Goal: Transaction & Acquisition: Purchase product/service

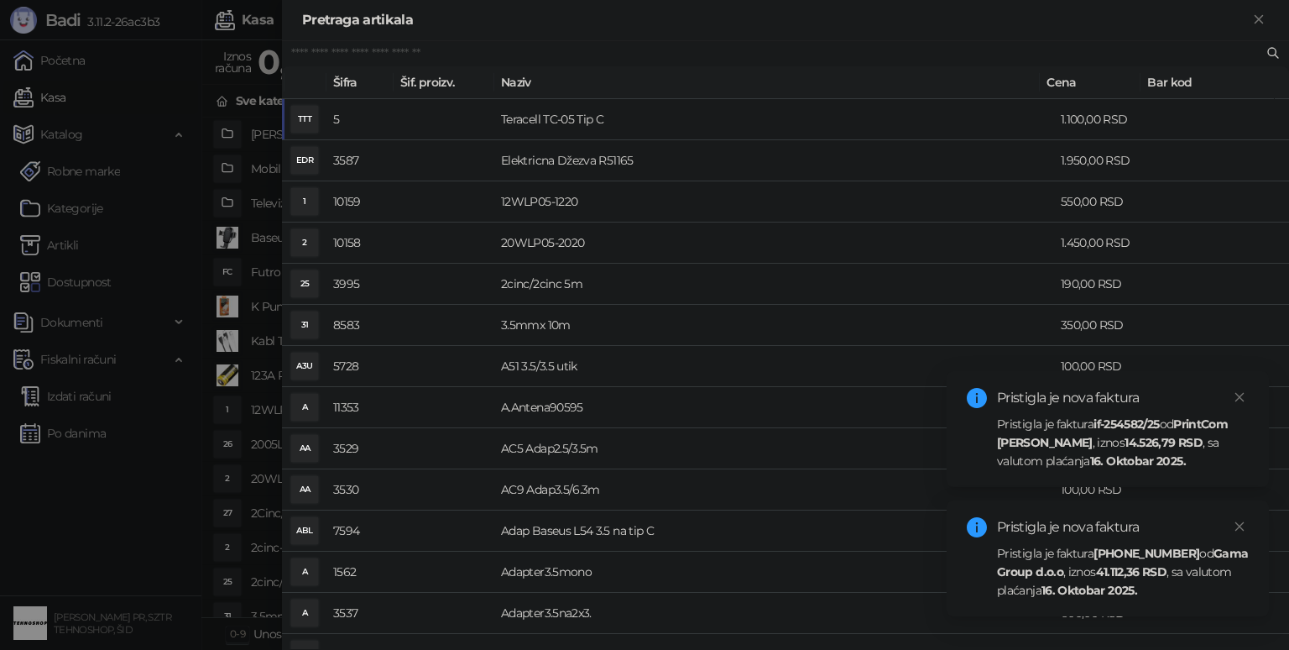
click at [482, 60] on input "text" at bounding box center [777, 53] width 972 height 18
type input "*****"
click at [1236, 404] on link "Close" at bounding box center [1239, 397] width 18 height 18
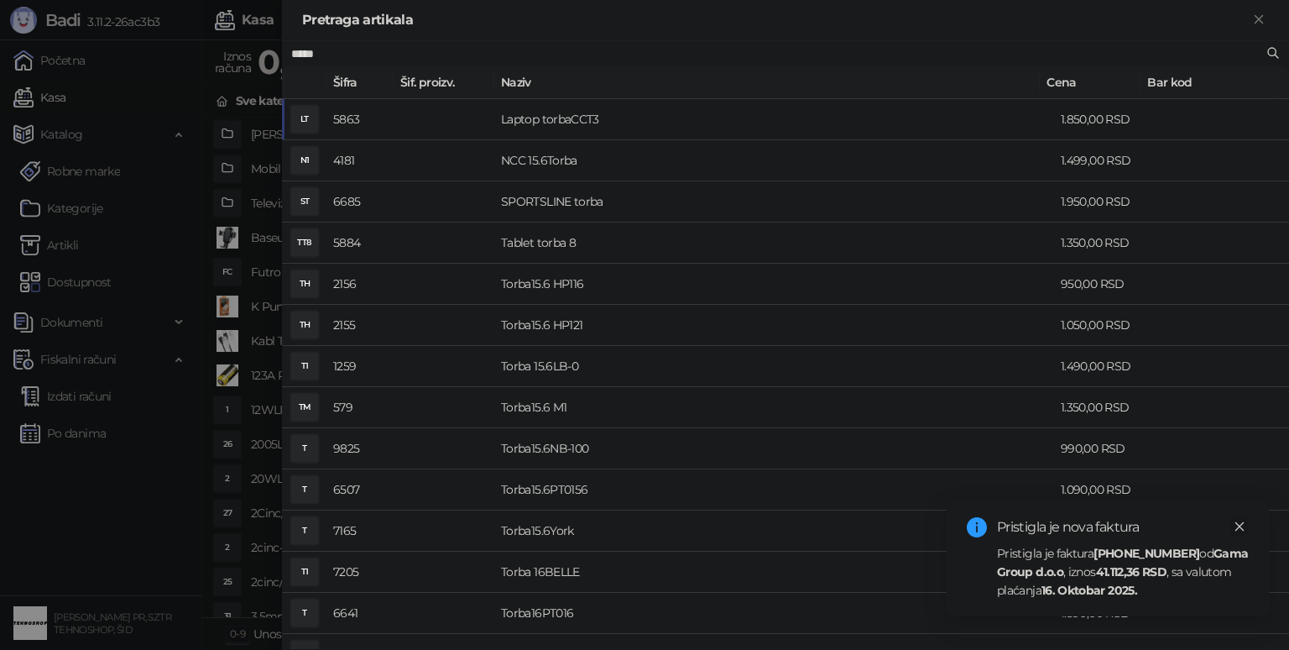
click at [1249, 531] on div "Pristigla je nova faktura Pristigla je faktura [PHONE_NUMBER] [PERSON_NAME] Gro…" at bounding box center [1108, 558] width 322 height 116
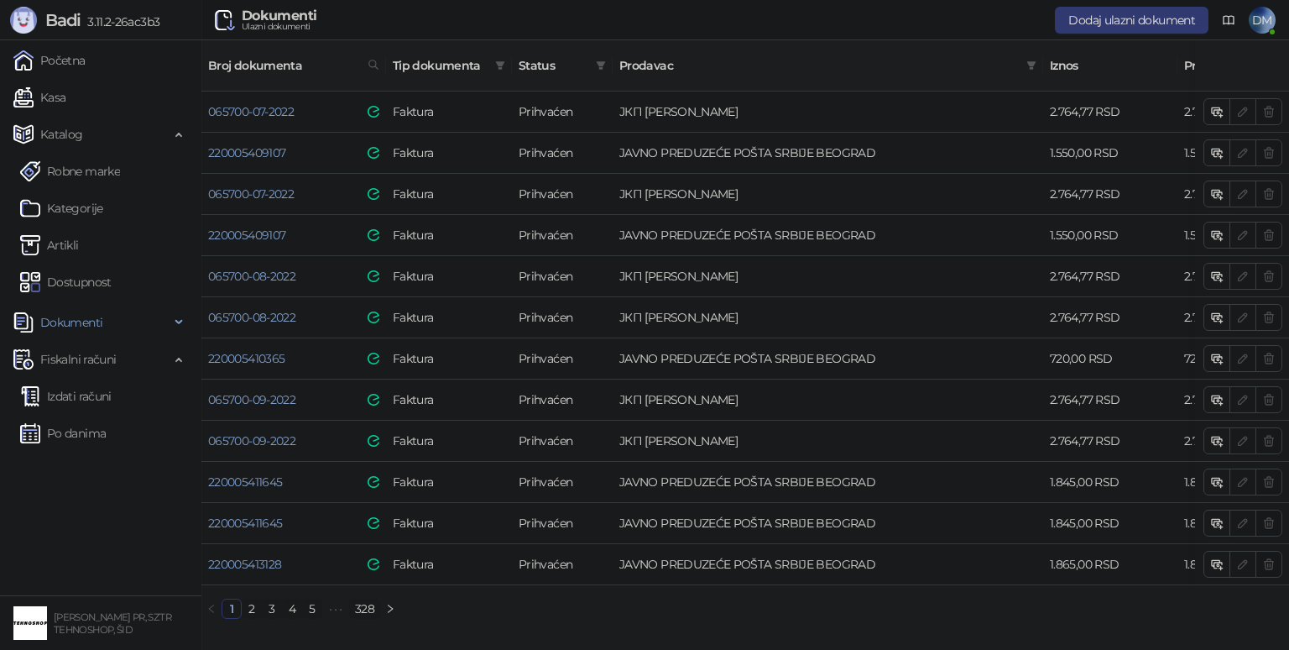
click at [1240, 649] on icon "close" at bounding box center [1240, 656] width 12 height 12
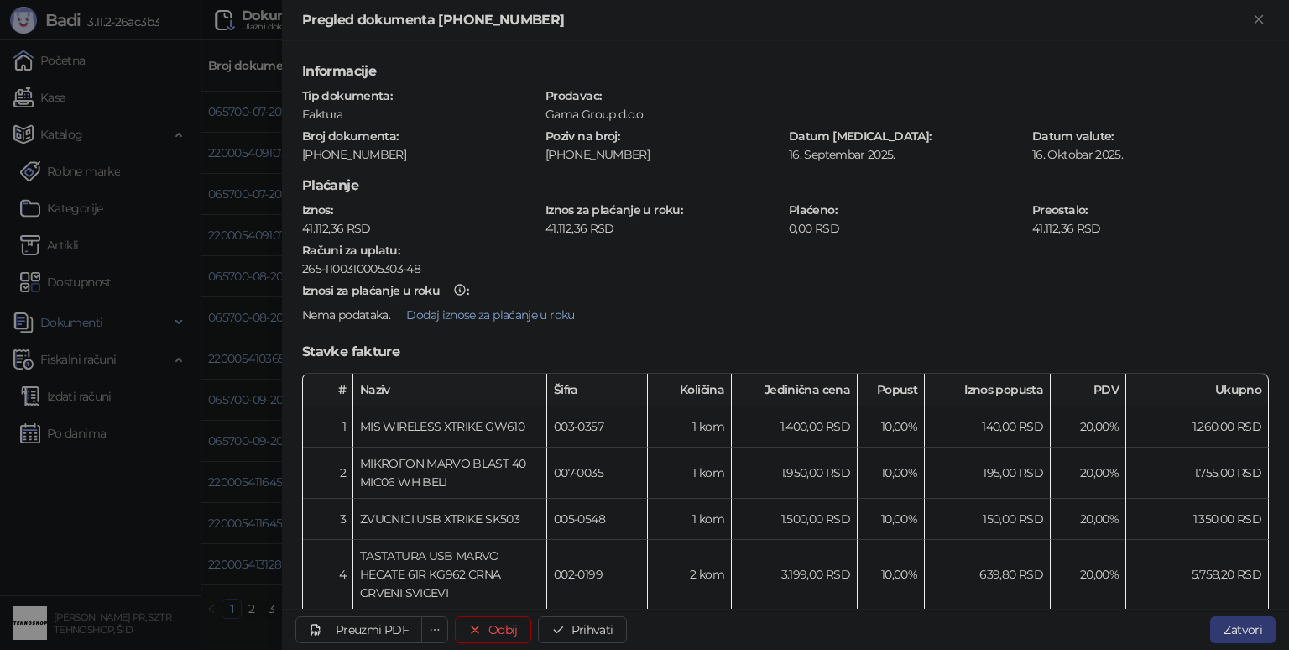
click at [132, 227] on div at bounding box center [644, 325] width 1289 height 650
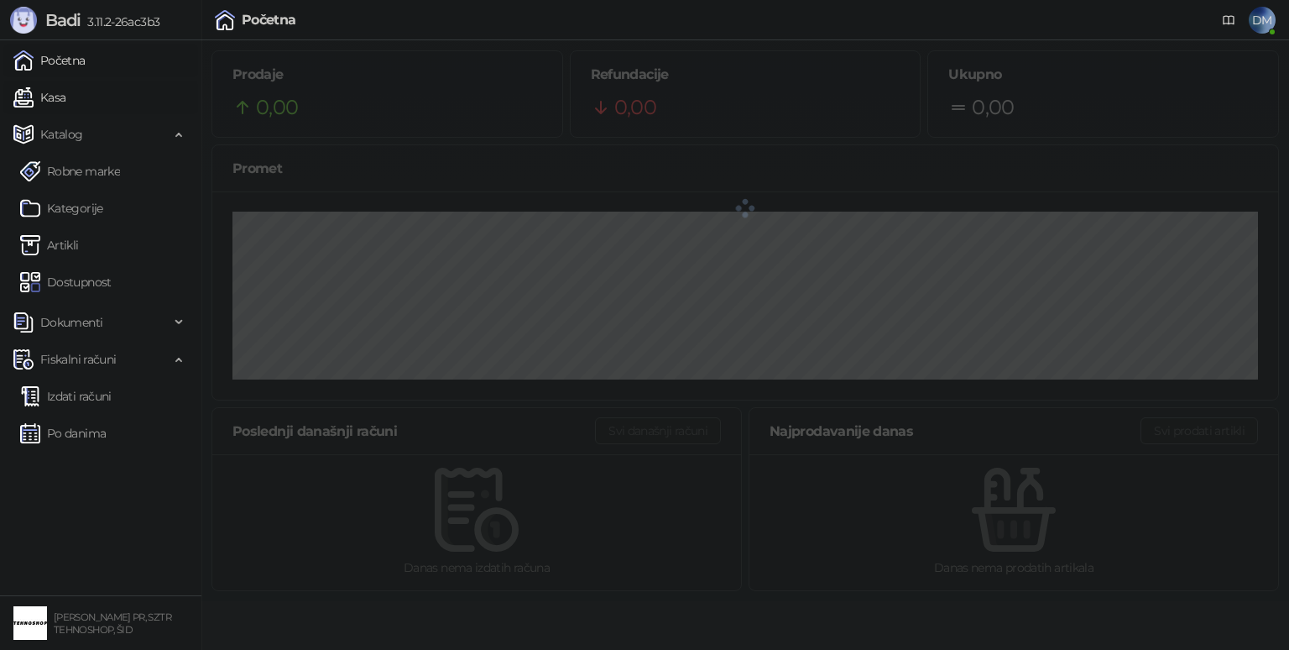
click at [39, 94] on link "Kasa" at bounding box center [39, 98] width 52 height 34
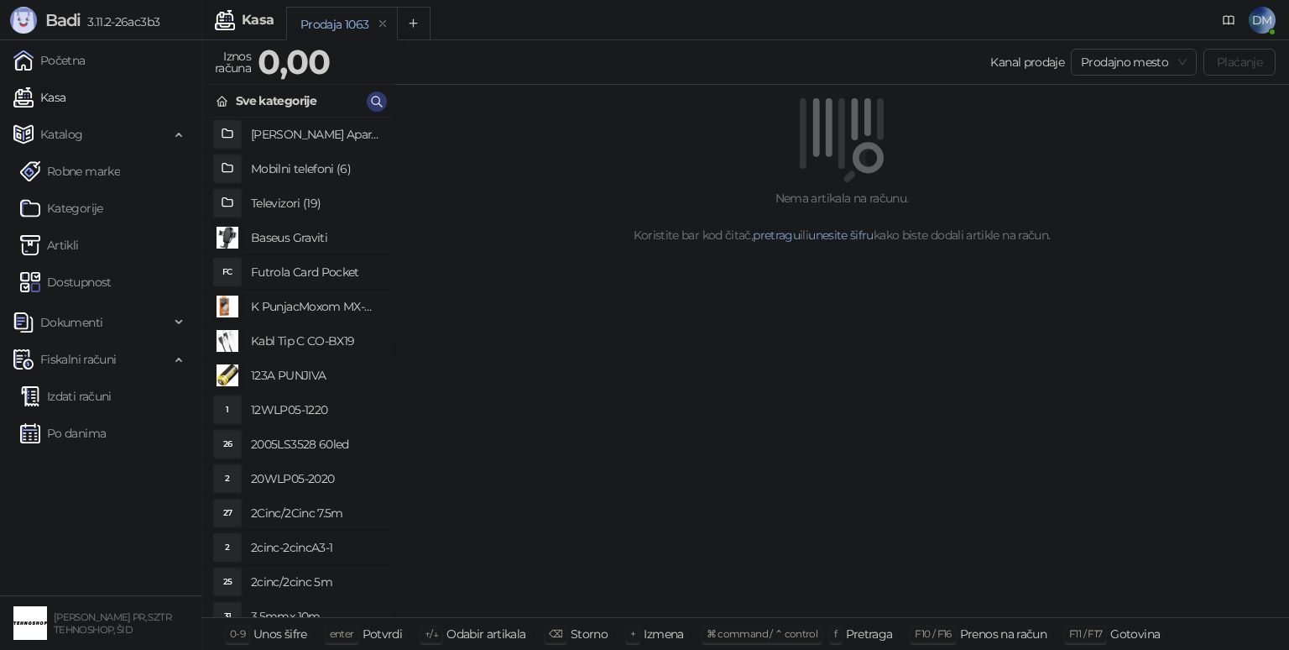
click at [642, 74] on div "Kanal prodaje Prodajno mesto Plaćanje" at bounding box center [806, 62] width 938 height 27
click at [641, 65] on div "Kanal prodaje Prodajno mesto Plaćanje" at bounding box center [806, 62] width 938 height 27
click at [372, 103] on icon "button" at bounding box center [376, 101] width 13 height 13
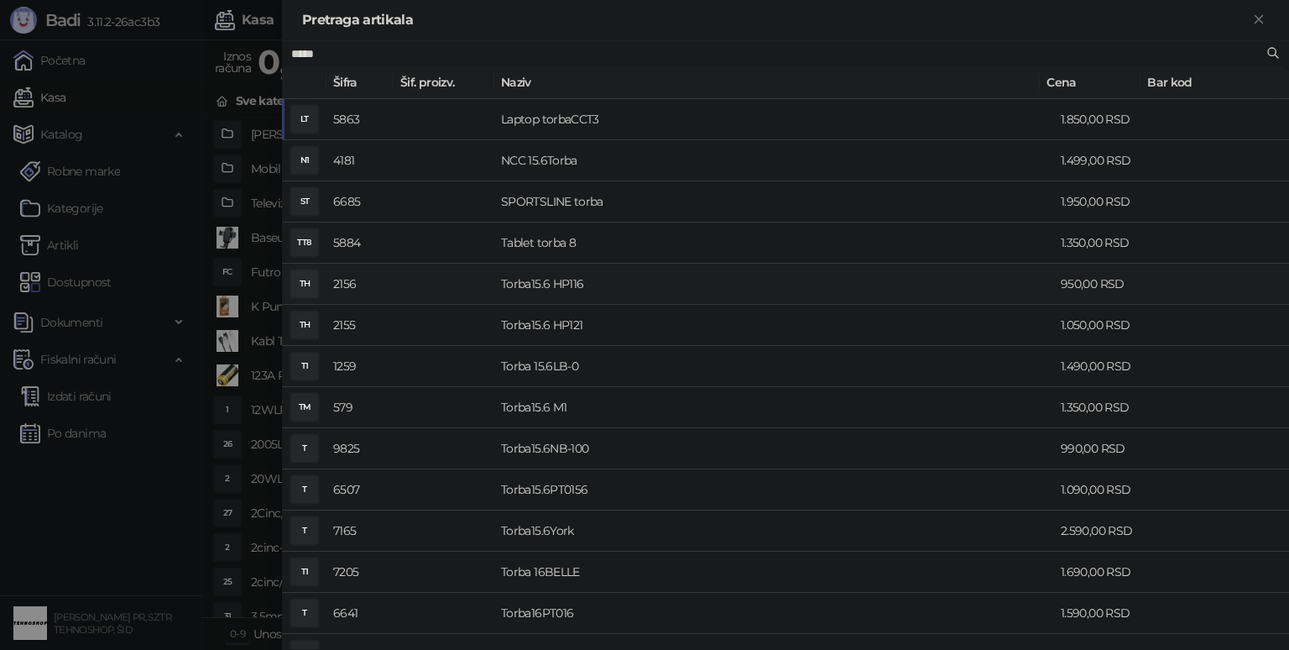
type input "*****"
